Goal: Task Accomplishment & Management: Manage account settings

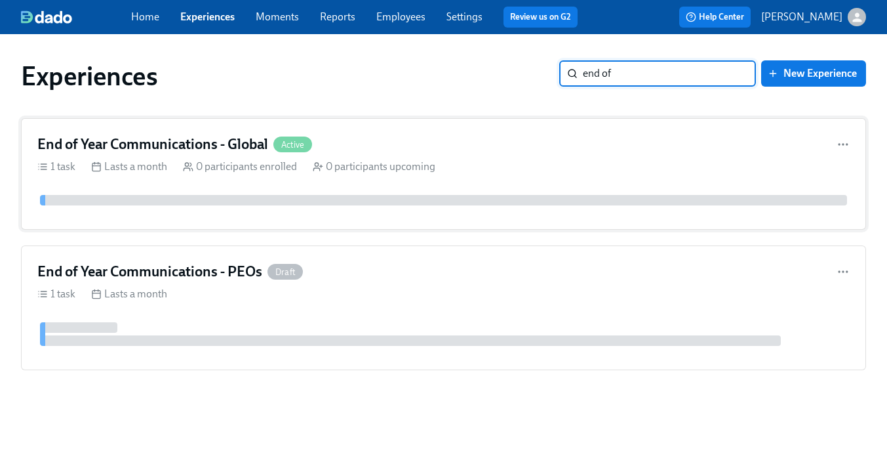
type input "end of"
click at [439, 140] on div "End of Year Communications - Global Active" at bounding box center [443, 144] width 813 height 20
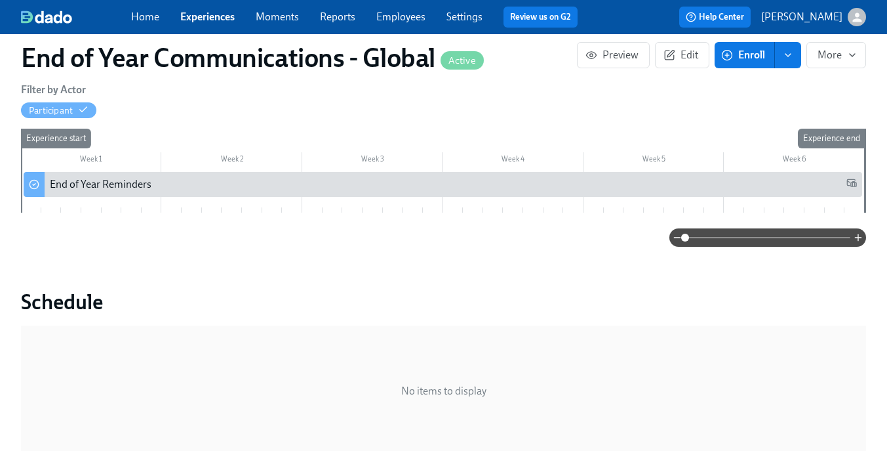
scroll to position [219, 0]
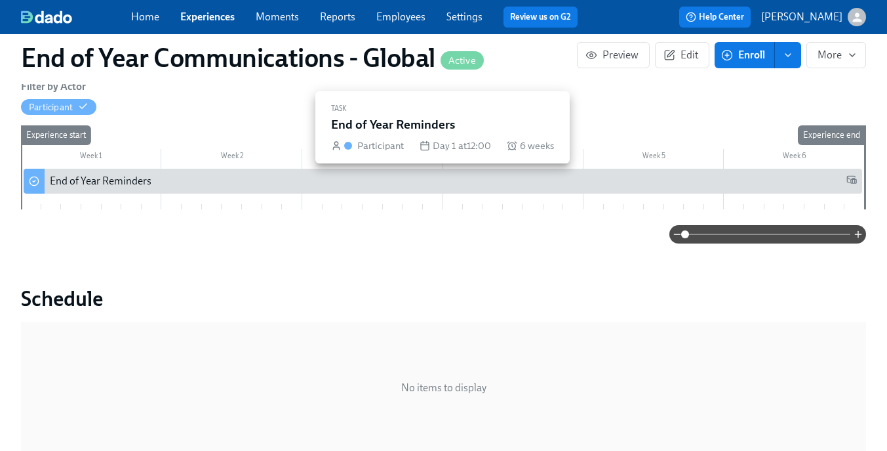
click at [369, 182] on div "End of Year Reminders" at bounding box center [453, 181] width 807 height 14
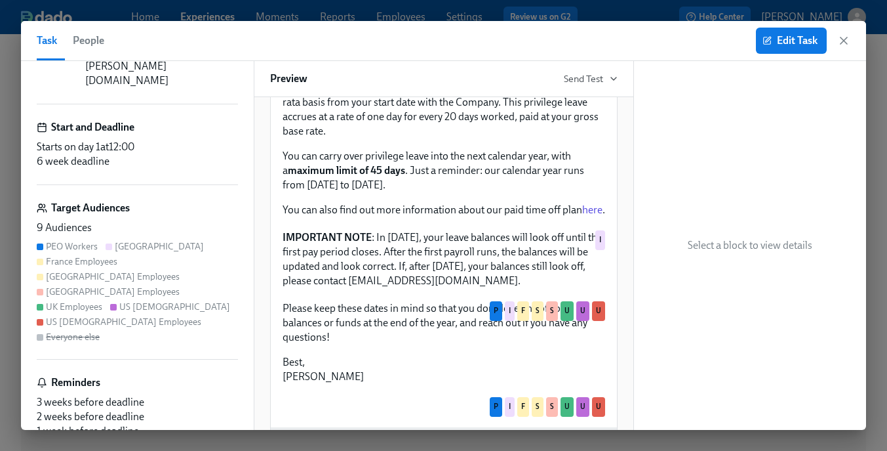
scroll to position [2459, 0]
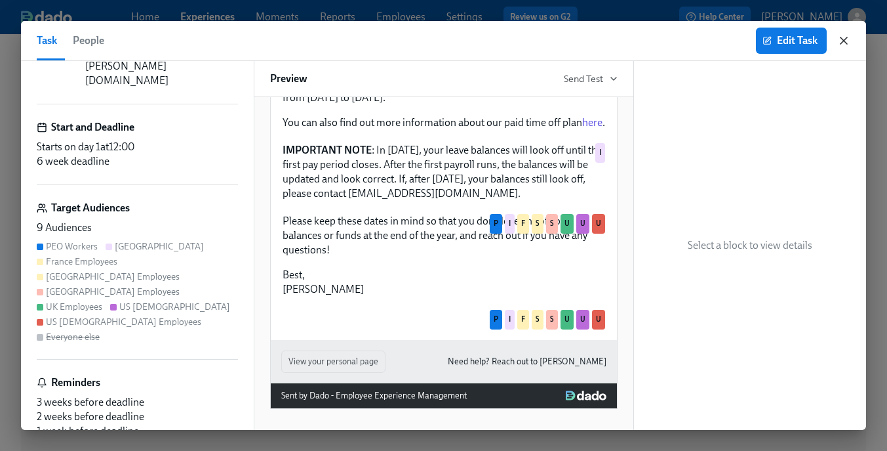
click at [838, 39] on icon "button" at bounding box center [843, 40] width 13 height 13
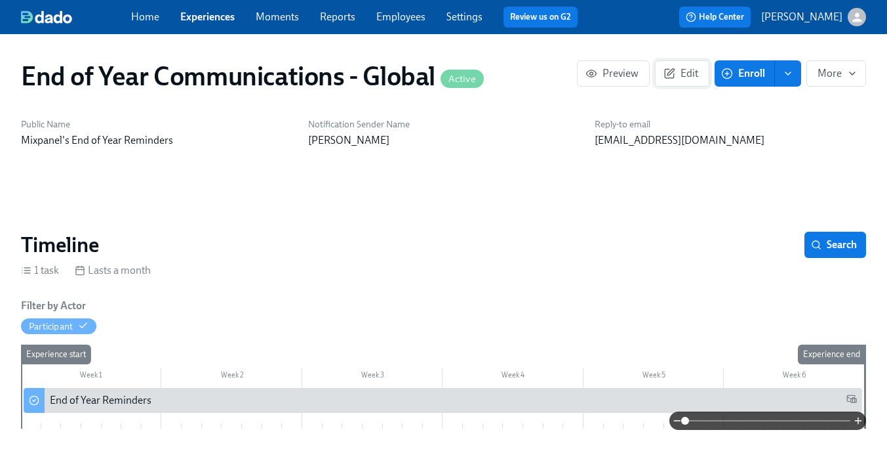
click at [678, 78] on span "Edit" at bounding box center [682, 73] width 32 height 13
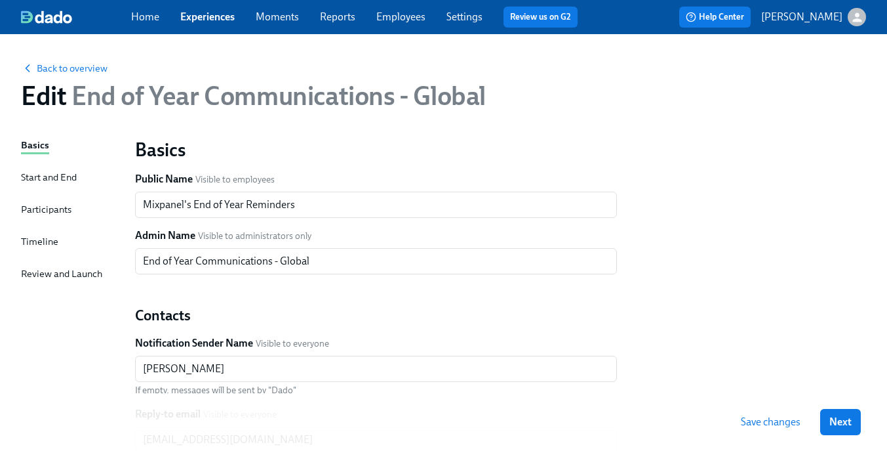
click at [58, 172] on div "Start and End" at bounding box center [49, 177] width 56 height 14
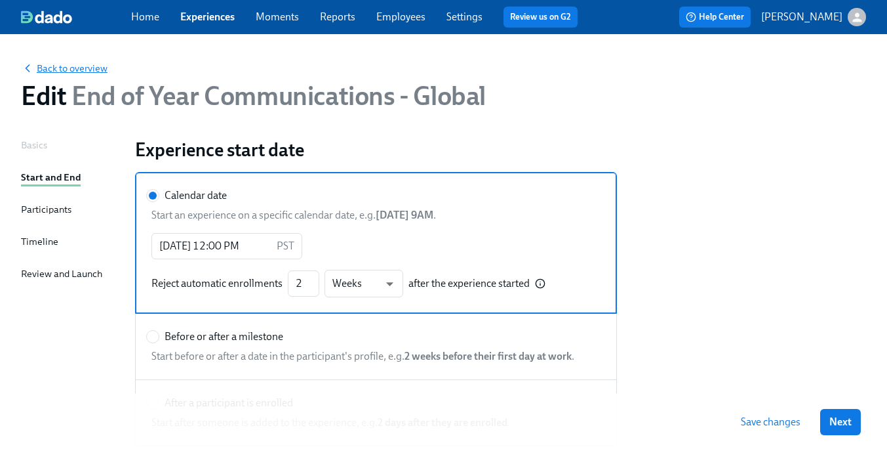
click at [100, 71] on span "Back to overview" at bounding box center [64, 68] width 87 height 13
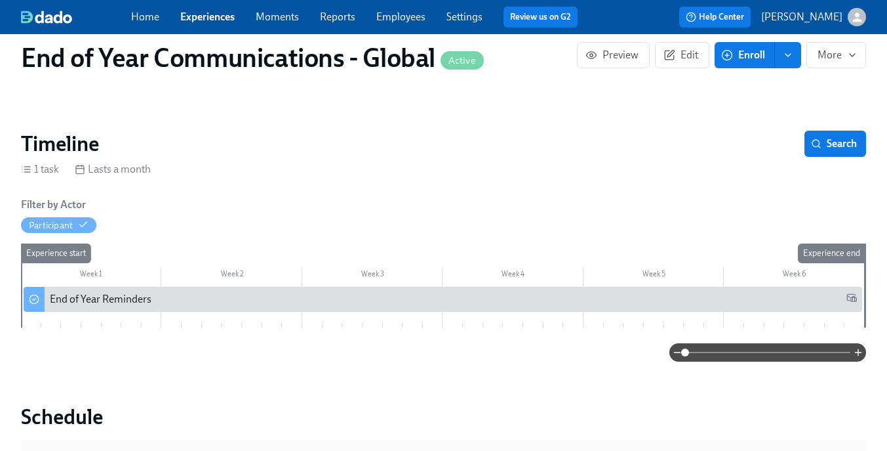
scroll to position [148, 0]
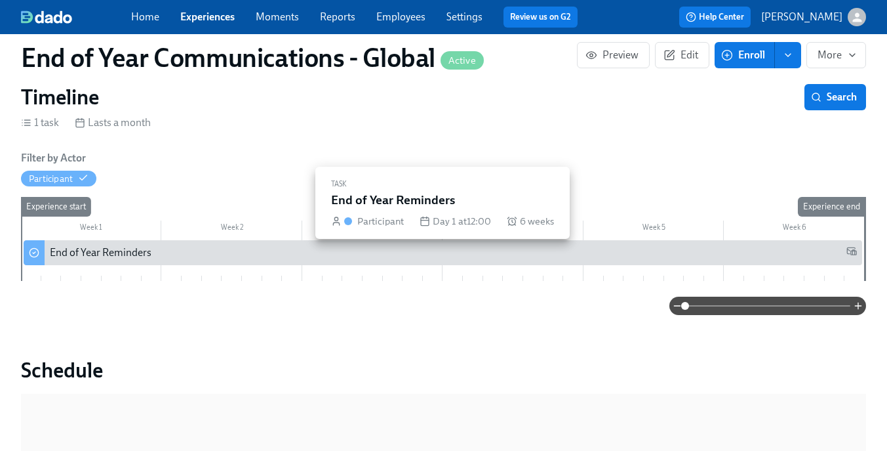
click at [186, 249] on div "End of Year Reminders" at bounding box center [453, 252] width 807 height 14
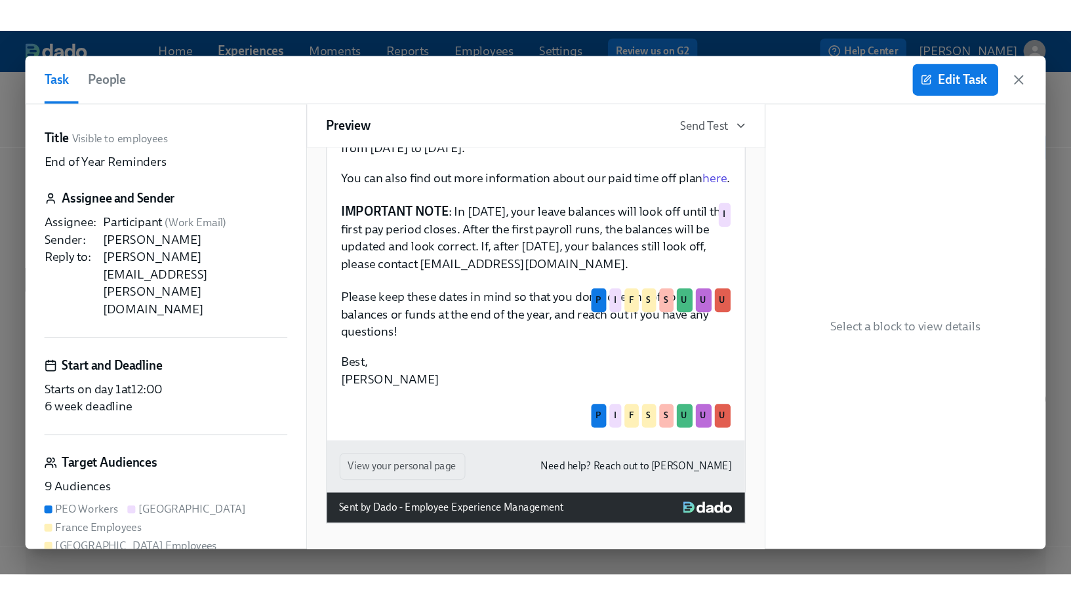
scroll to position [2459, 0]
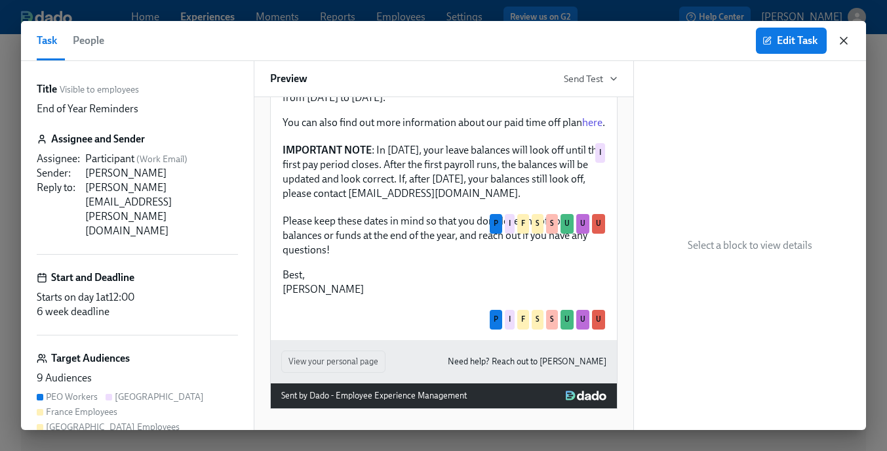
click at [844, 40] on icon "button" at bounding box center [844, 40] width 7 height 7
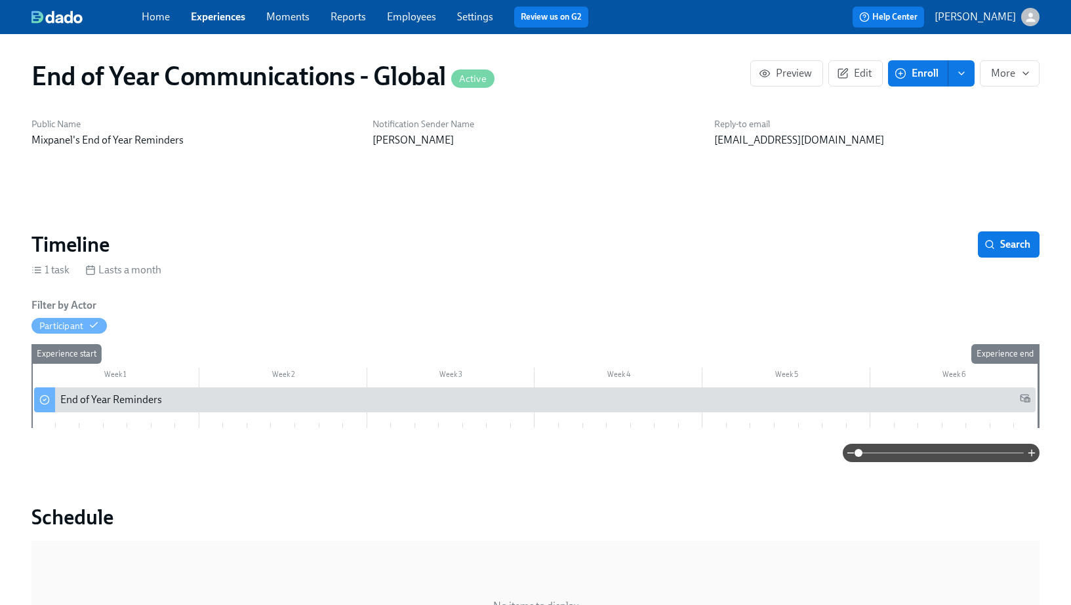
click at [218, 20] on link "Experiences" at bounding box center [218, 16] width 54 height 12
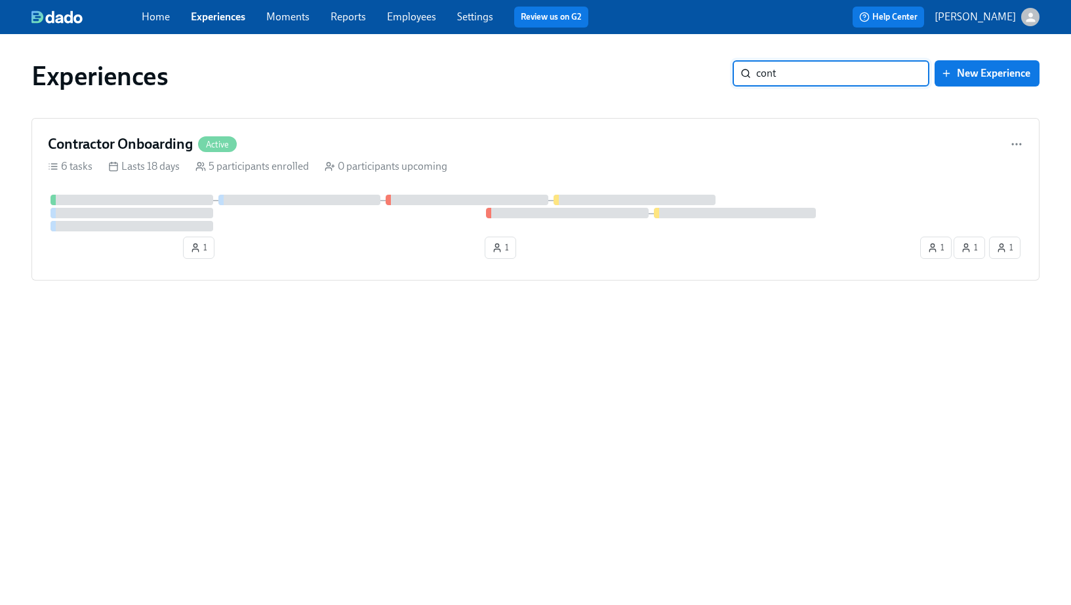
type input "cont"
